Goal: Task Accomplishment & Management: Use online tool/utility

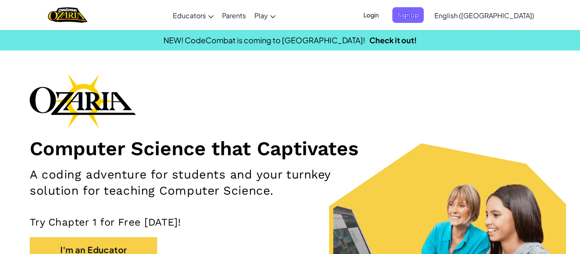
click at [384, 15] on span "Login" at bounding box center [371, 15] width 25 height 16
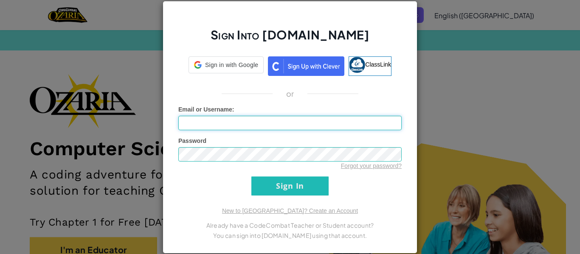
type input "KerajiB"
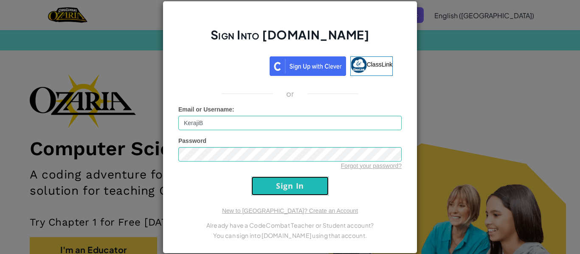
click at [285, 186] on input "Sign In" at bounding box center [289, 186] width 77 height 19
